Goal: Task Accomplishment & Management: Complete application form

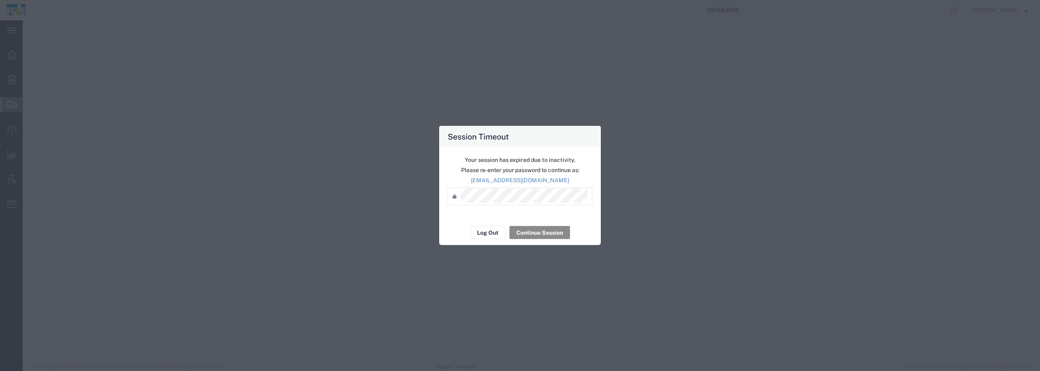
select select "19740"
select select
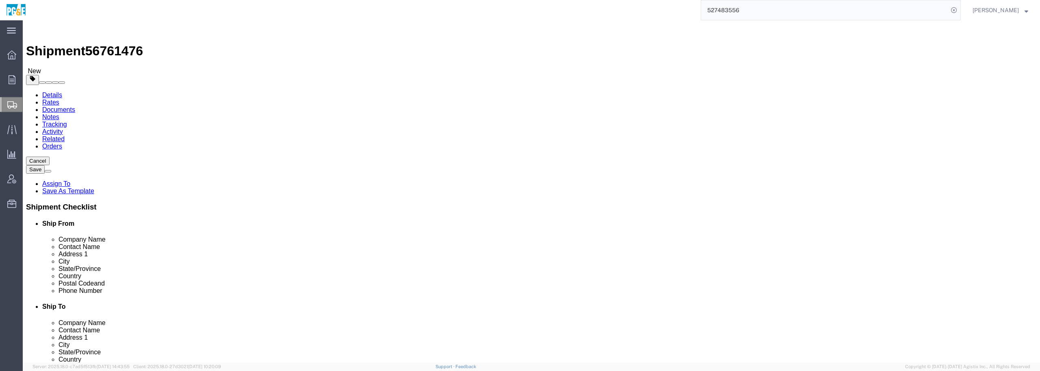
click input "text"
type input "TBD"
click input "text"
type input "9253346086"
click input "text"
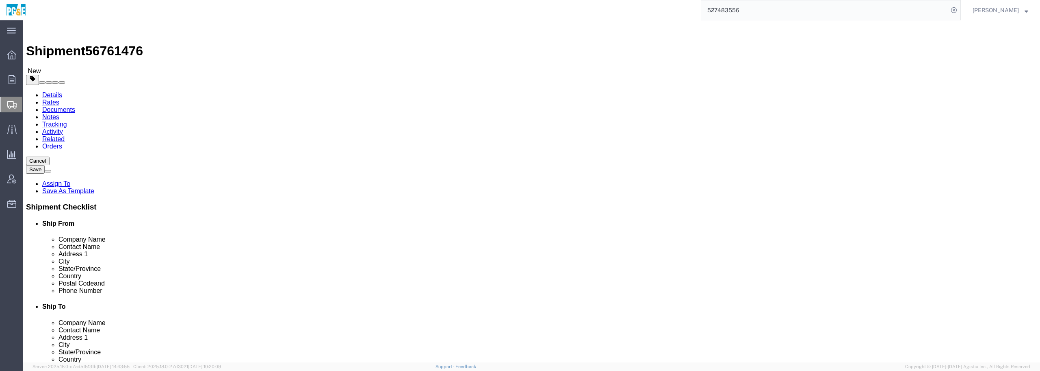
click icon
click select "Select Bulk Bundle(s) Cardboard Box(es) Carton(s) Crate(s) Drum(s) (Fiberboard)…"
select select "YRPK"
click select "Select Bulk Bundle(s) Cardboard Box(es) Carton(s) Crate(s) Drum(s) (Fiberboard)…"
drag, startPoint x: 164, startPoint y: 172, endPoint x: 178, endPoint y: 167, distance: 15.0
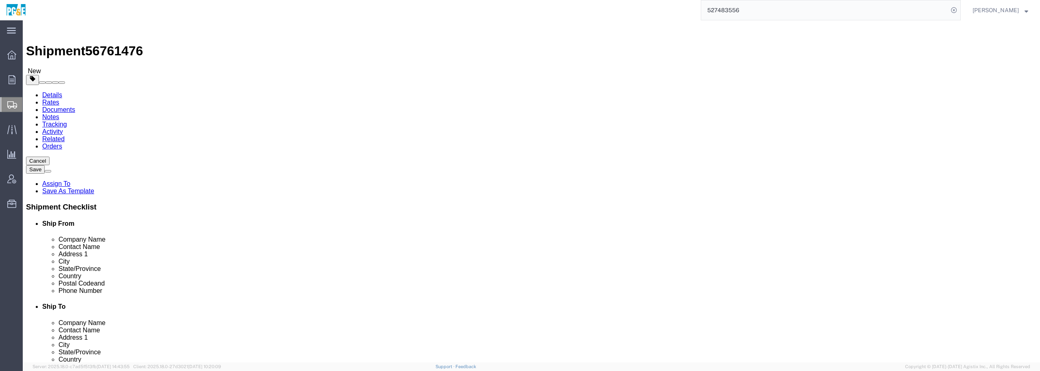
click input "text"
type input "1"
drag, startPoint x: 174, startPoint y: 187, endPoint x: 126, endPoint y: 191, distance: 48.2
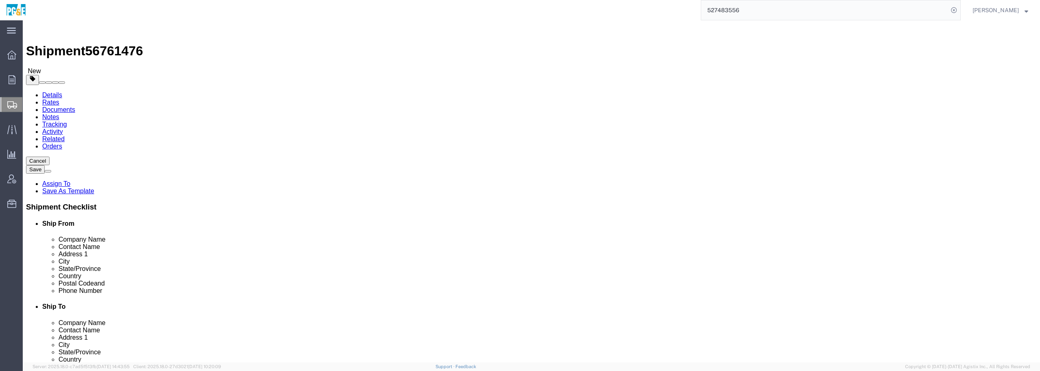
click div "Weight 0.00 Select kgs lbs Ship. t°"
type input "1"
click span
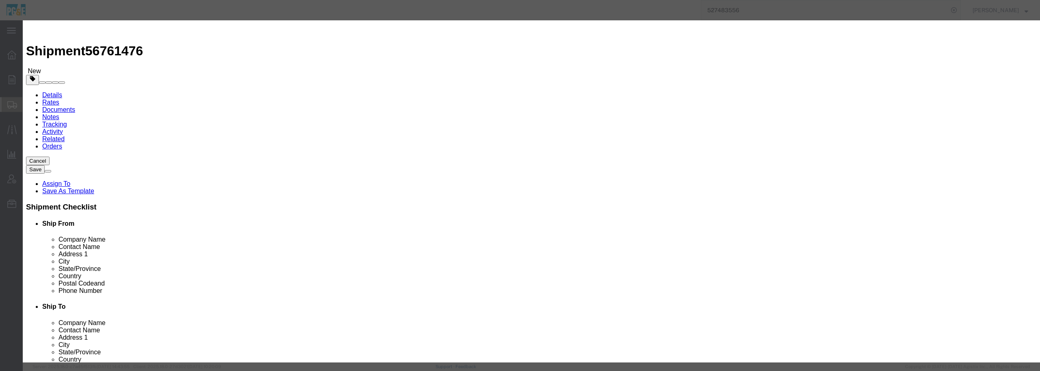
click textarea
type textarea "Dummy weight and dims for 3 loads of macros."
click input "text"
type input "Macros"
click div "Product Name Macros Macros Name: MACROS COPE ADVANCE ZOOM 30X-200X Sku: D756968…"
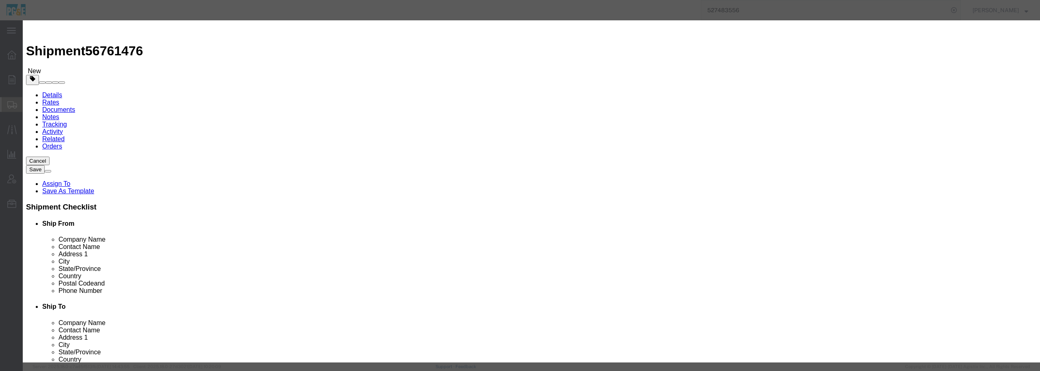
drag, startPoint x: 384, startPoint y: 76, endPoint x: 344, endPoint y: 76, distance: 40.6
click div "Pieces 0 Select Bag Barrels 100Board Feet Bottle Box Blister Pack Carats Can Ca…"
type input "1"
click input "text"
type input "1"
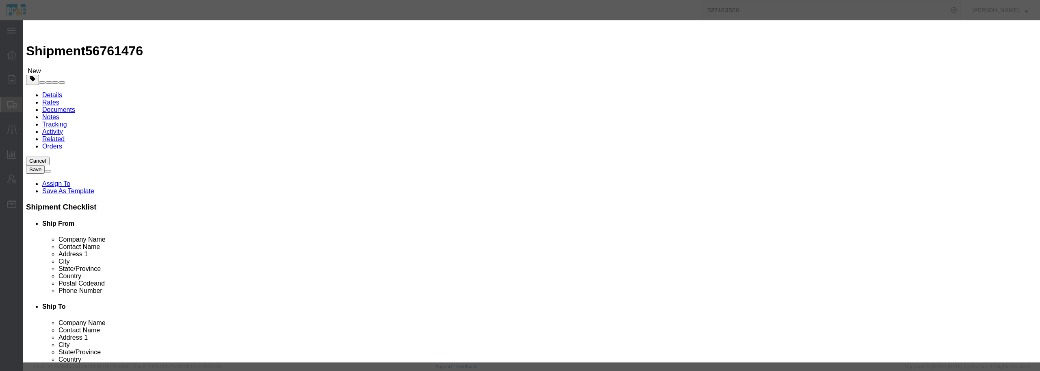
click div "Commodity library"
drag, startPoint x: 383, startPoint y: 78, endPoint x: 339, endPoint y: 66, distance: 45.3
click div "Product Name Macros Macros Pieces 1 Select Bag Barrels 100Board Feet Bottle Box…"
type input "60"
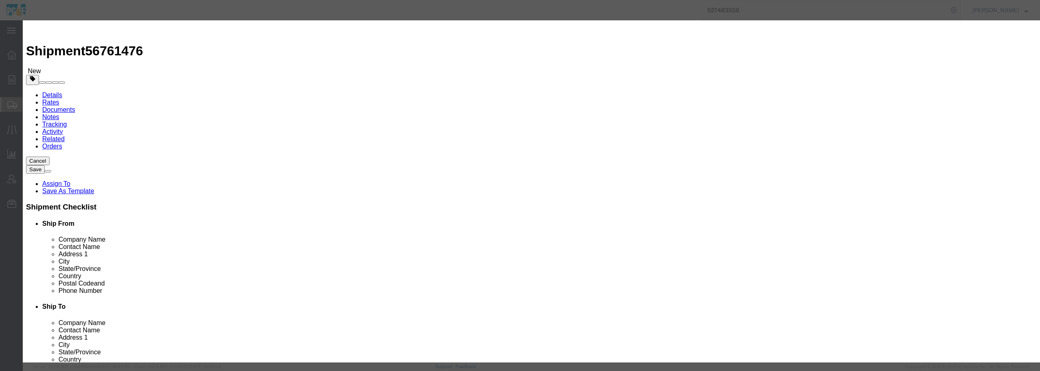
click textarea "Dummy weight and dims for 3 loads of macros."
type textarea "Dummy weight and dims for 3 loads of macros. 60 each"
click button "Save & Close"
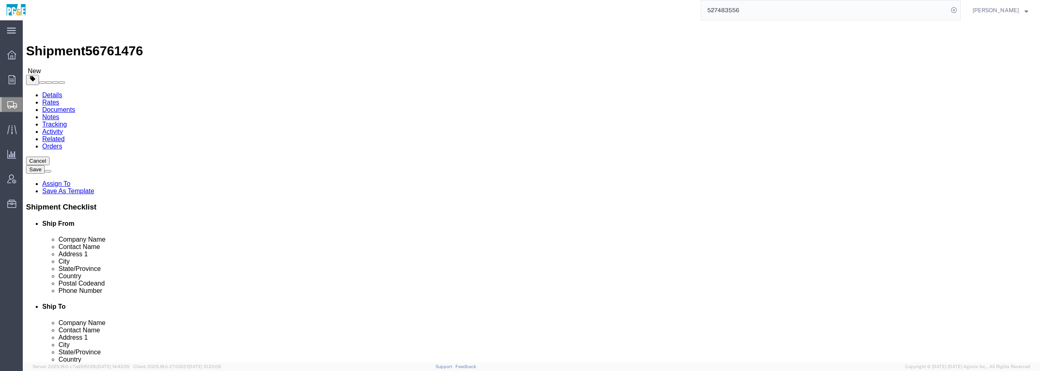
drag, startPoint x: 170, startPoint y: 52, endPoint x: 174, endPoint y: 48, distance: 6.0
click icon
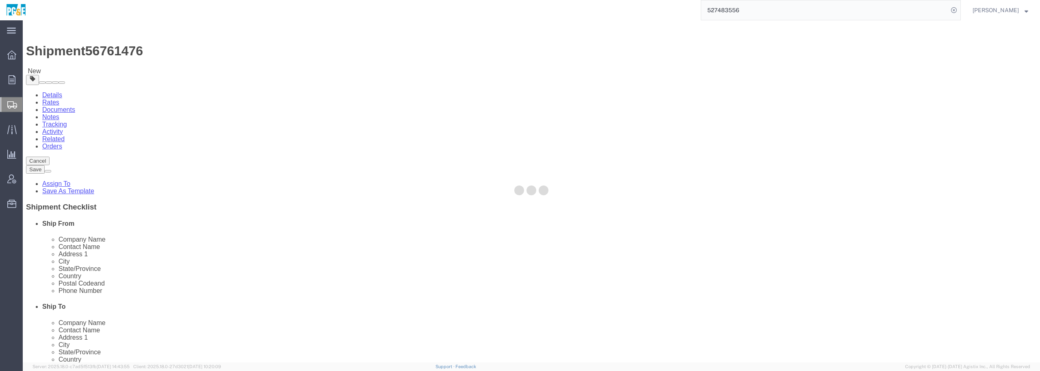
select select
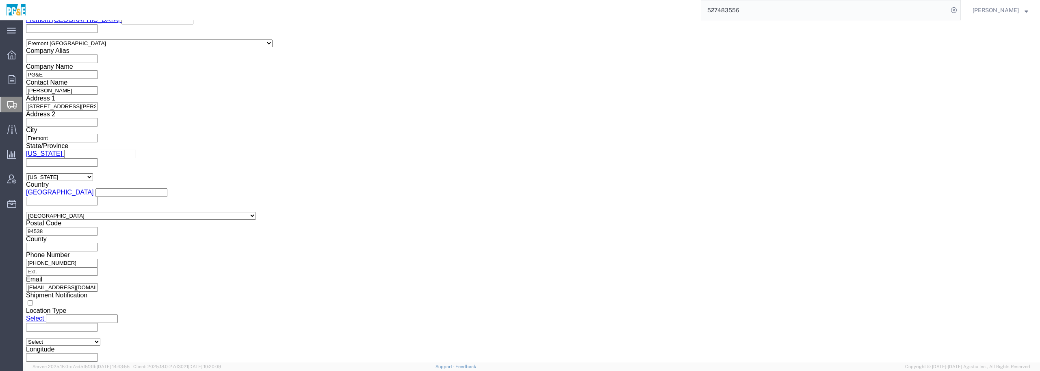
scroll to position [634, 0]
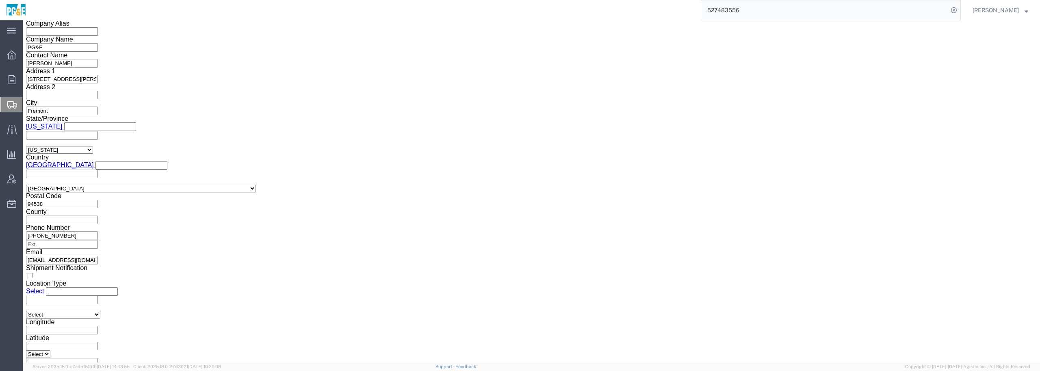
click link "Image.jpeg"
click button "Rate Shipment"
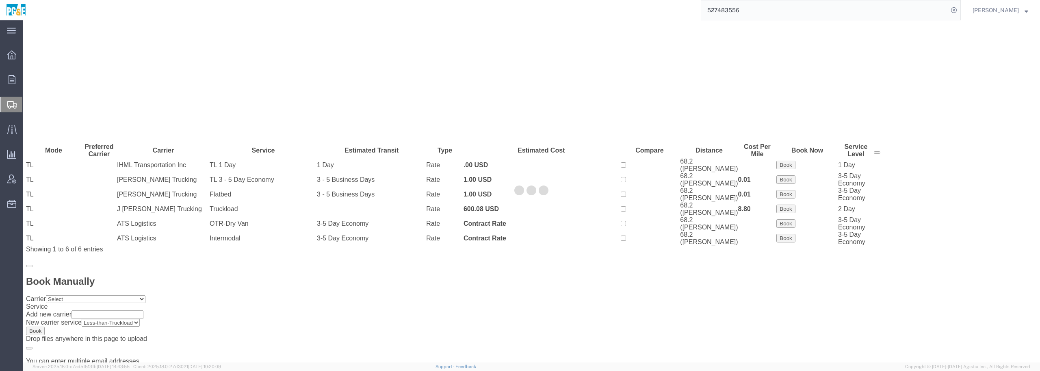
scroll to position [0, 0]
